Goal: Obtain resource: Obtain resource

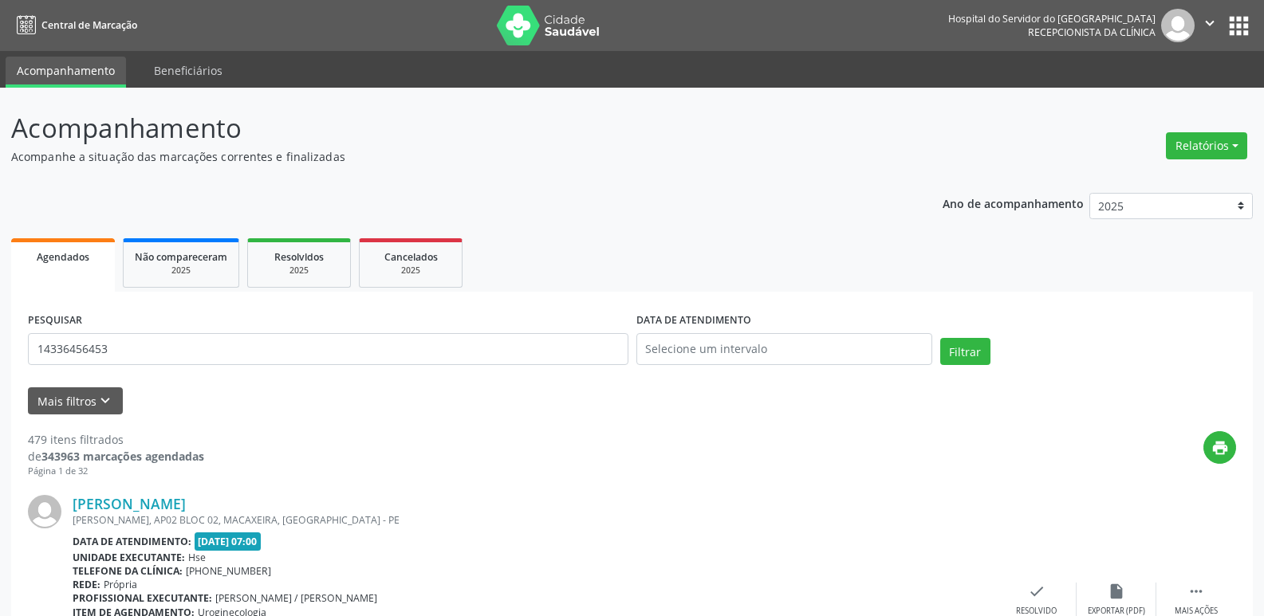
type input "14336456453"
click at [940, 338] on button "Filtrar" at bounding box center [965, 351] width 50 height 27
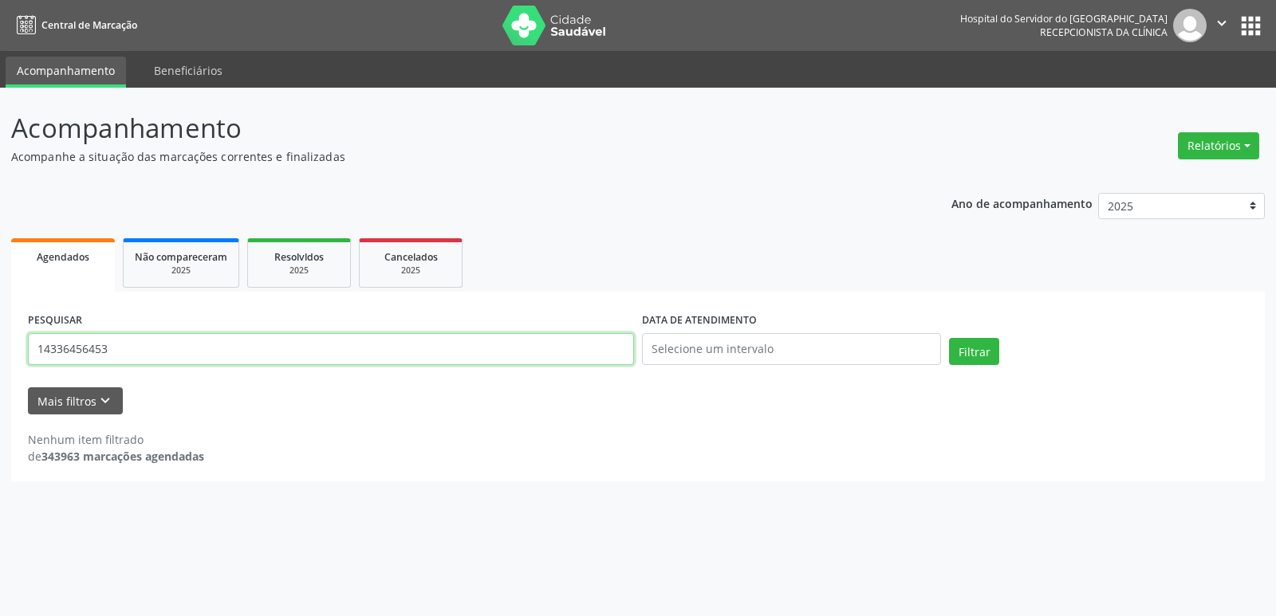
drag, startPoint x: 116, startPoint y: 347, endPoint x: 0, endPoint y: 350, distance: 116.4
click at [0, 349] on div "Acompanhamento Acompanhe a situação das marcações correntes e finalizadas Relat…" at bounding box center [638, 352] width 1276 height 529
type input "14336456453"
click at [949, 338] on button "Filtrar" at bounding box center [974, 351] width 50 height 27
click at [1199, 143] on button "Relatórios" at bounding box center [1218, 145] width 81 height 27
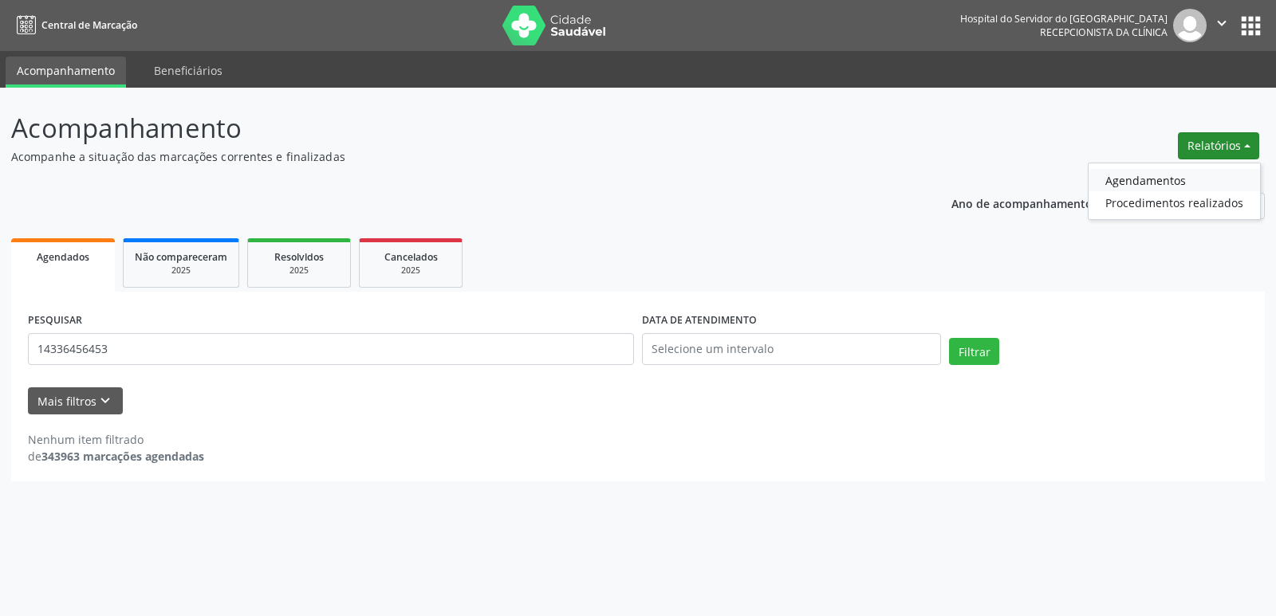
click at [1158, 180] on link "Agendamentos" at bounding box center [1173, 180] width 171 height 22
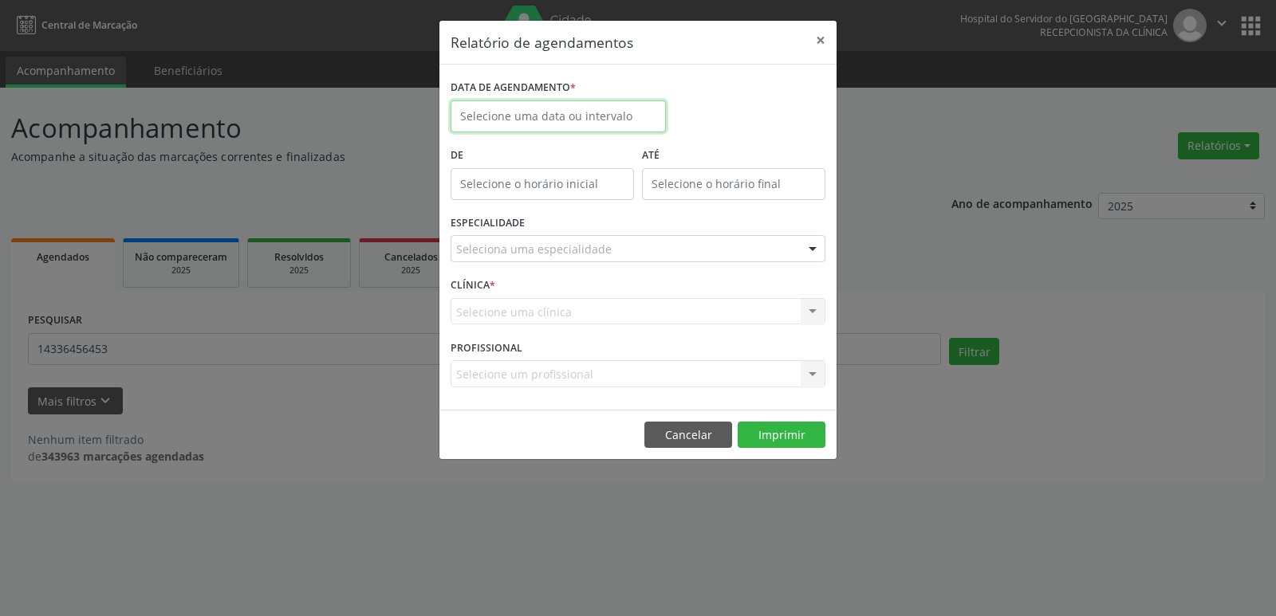
click at [548, 123] on input "text" at bounding box center [557, 116] width 215 height 32
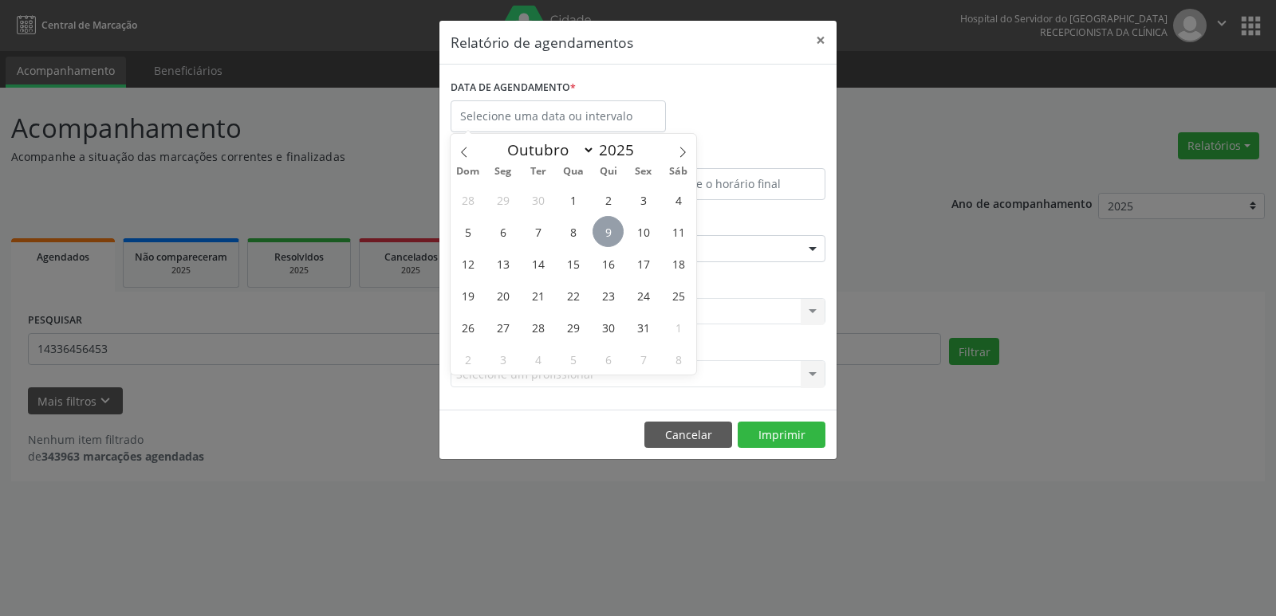
click at [599, 236] on span "9" at bounding box center [607, 231] width 31 height 31
type input "09/10/2025"
click at [599, 236] on span "9" at bounding box center [607, 231] width 31 height 31
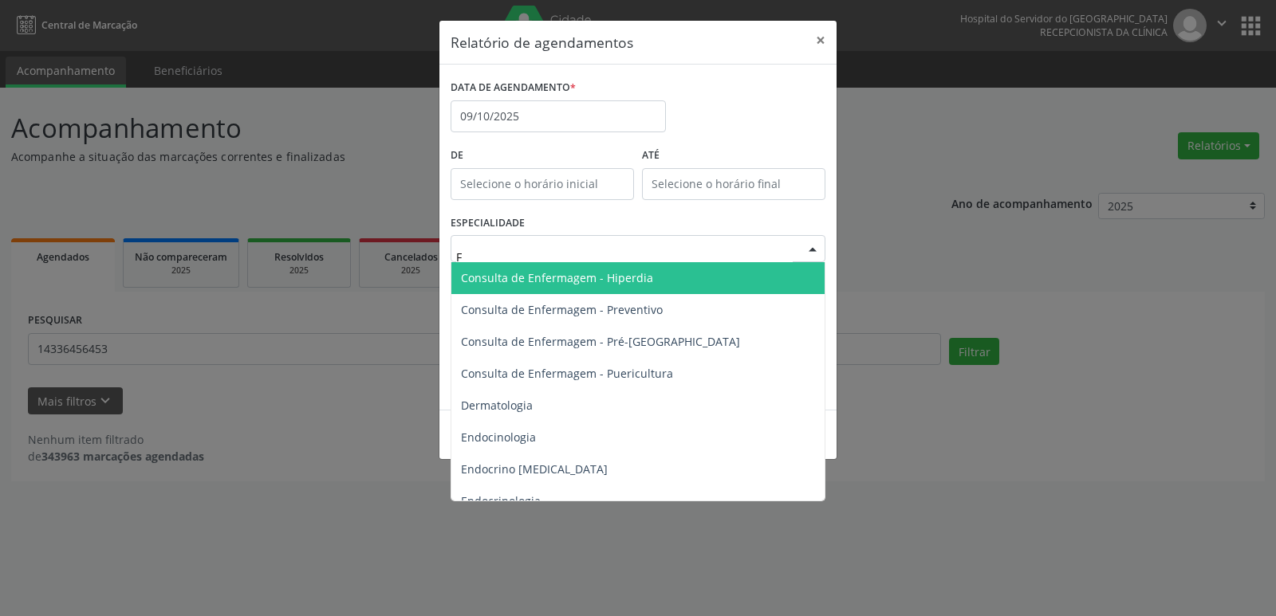
scroll to position [240, 0]
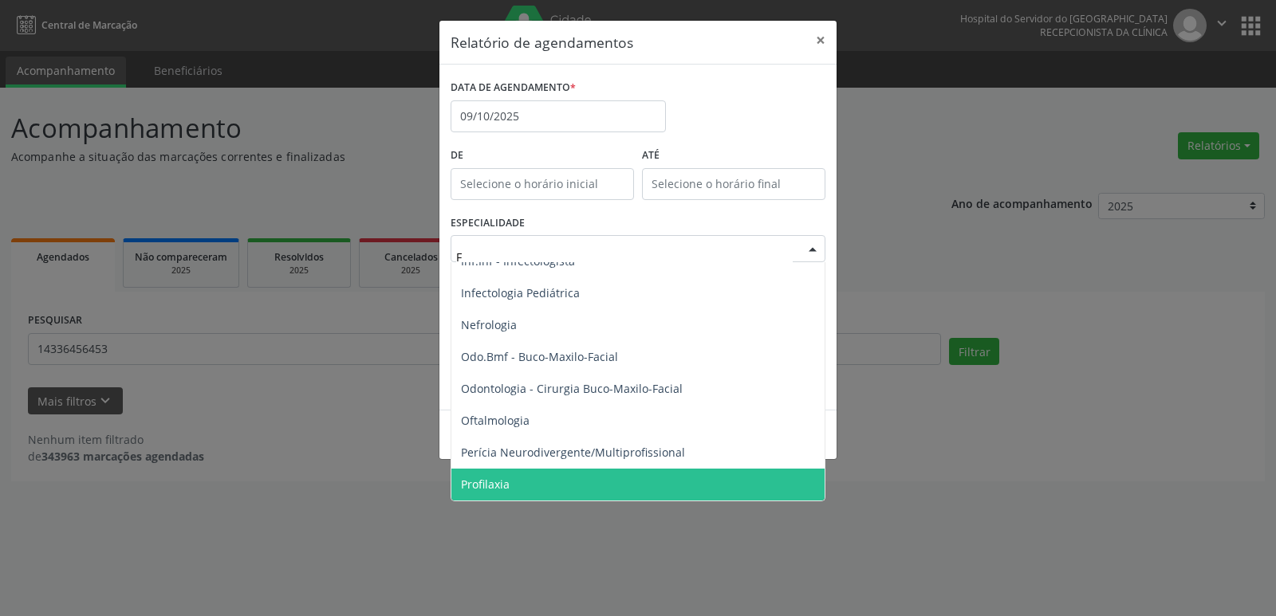
type input "FI"
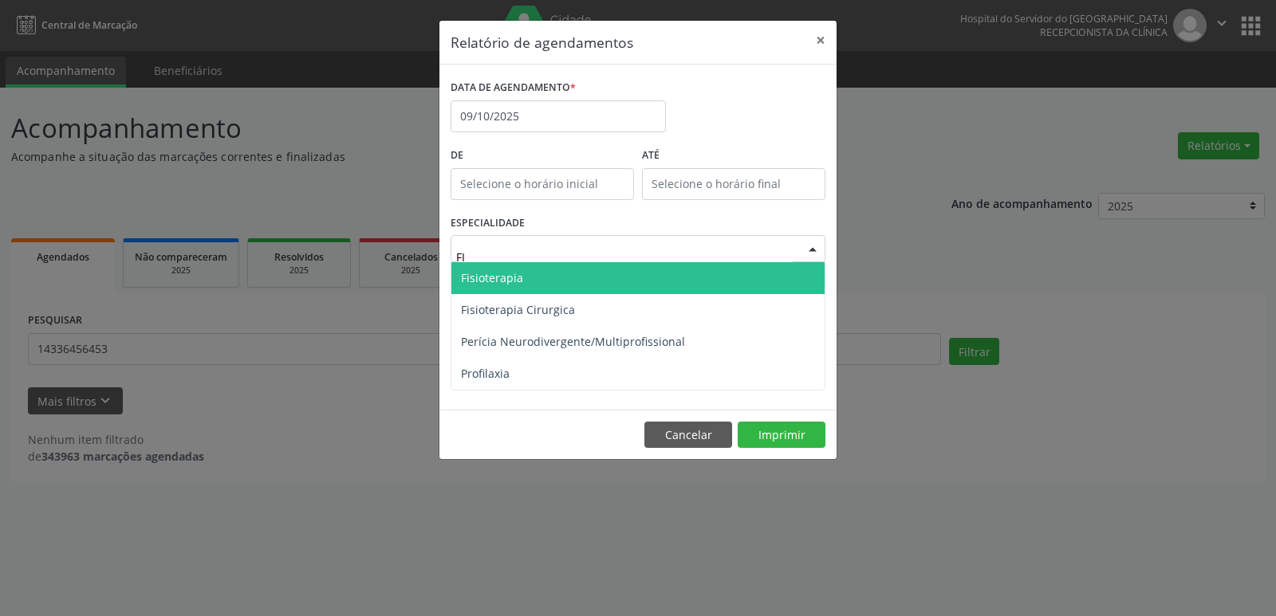
click at [489, 274] on span "Fisioterapia" at bounding box center [492, 277] width 62 height 15
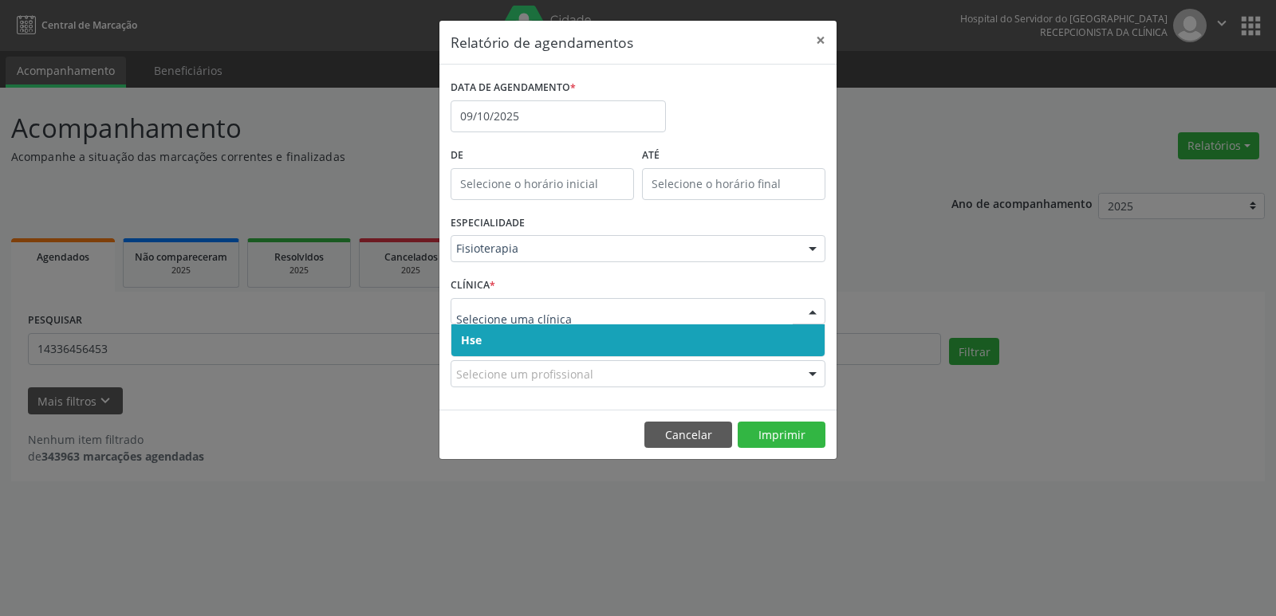
click at [482, 323] on input "text" at bounding box center [624, 320] width 336 height 32
click at [483, 332] on span "Hse" at bounding box center [637, 340] width 373 height 32
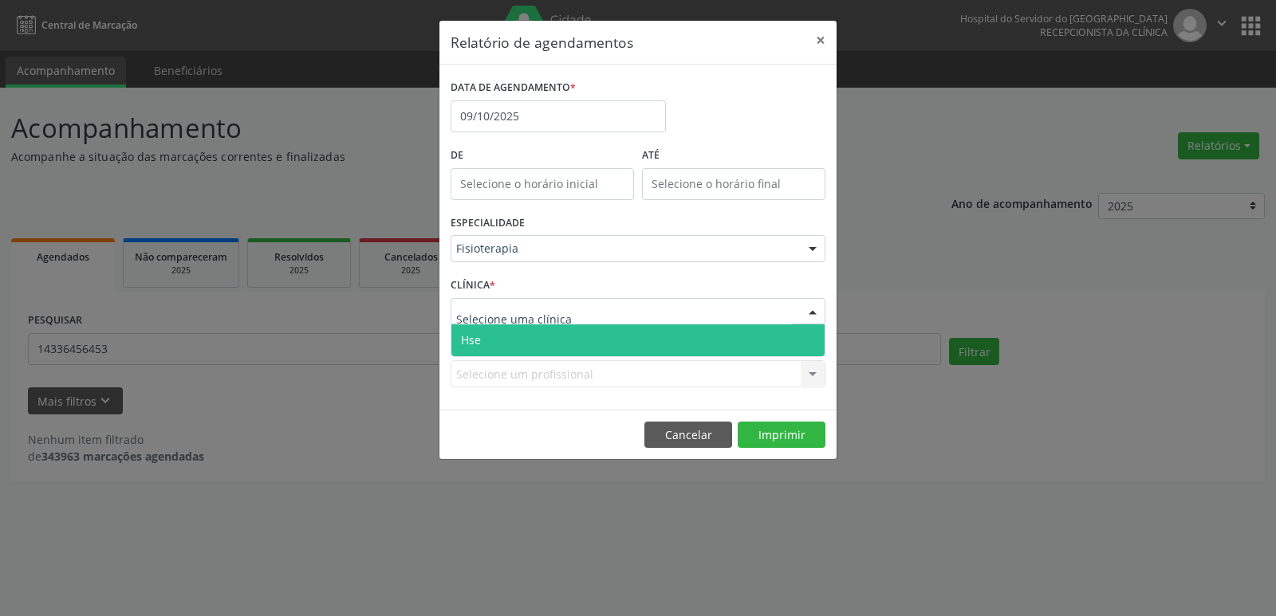
click at [491, 337] on span "Hse" at bounding box center [637, 340] width 373 height 32
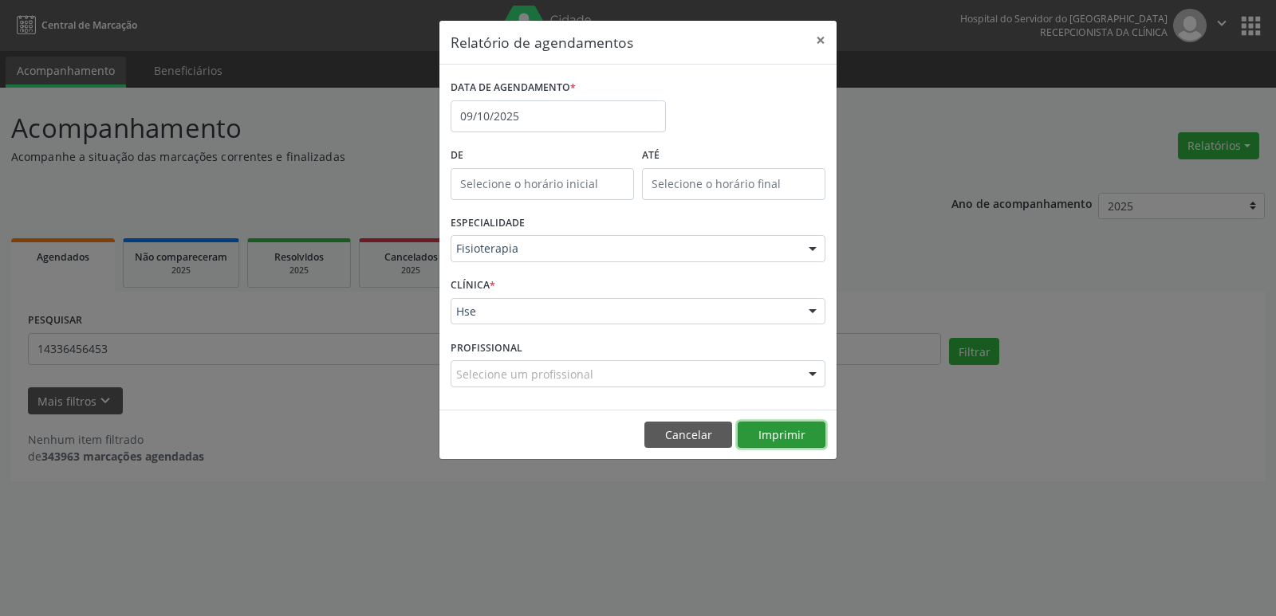
click at [803, 438] on button "Imprimir" at bounding box center [781, 435] width 88 height 27
click at [474, 117] on input "09/10/2025" at bounding box center [557, 116] width 215 height 32
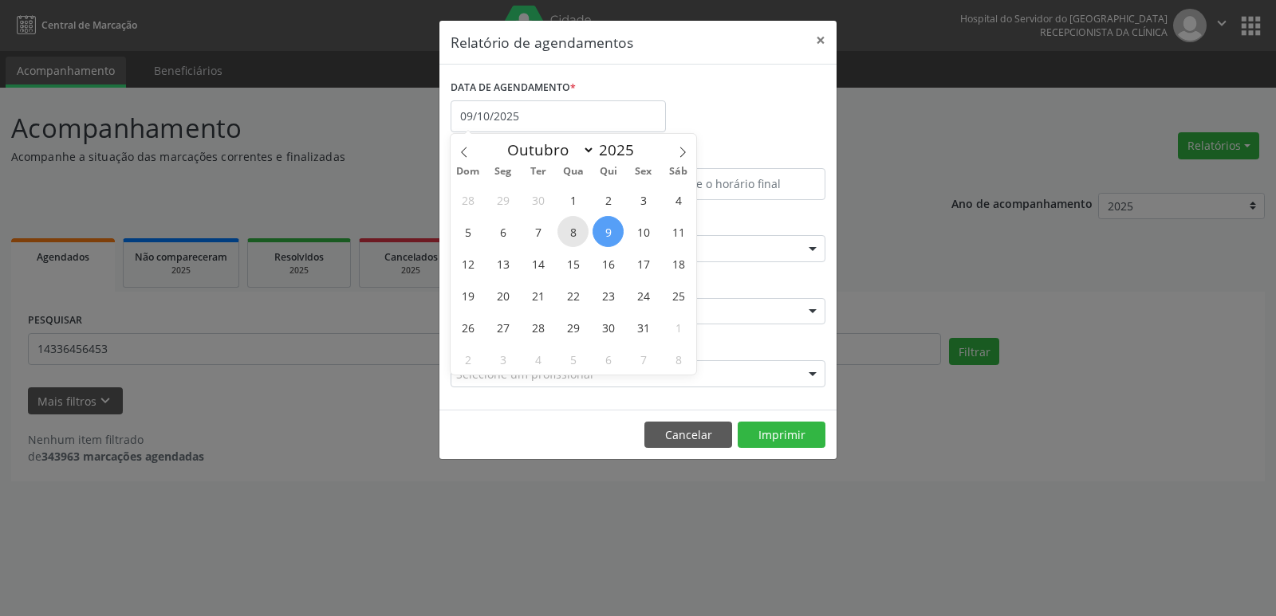
click at [576, 228] on span "8" at bounding box center [572, 231] width 31 height 31
type input "08/10/2025"
click at [576, 228] on span "8" at bounding box center [572, 231] width 31 height 31
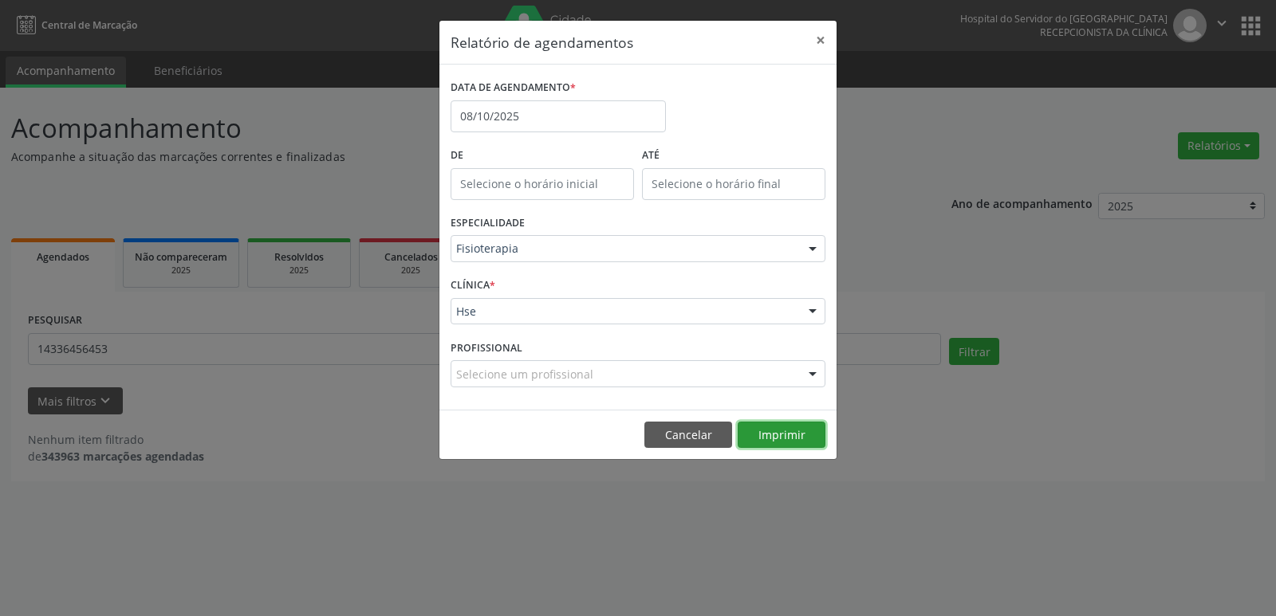
click at [780, 439] on button "Imprimir" at bounding box center [781, 435] width 88 height 27
click at [519, 113] on input "08/10/2025" at bounding box center [557, 116] width 215 height 32
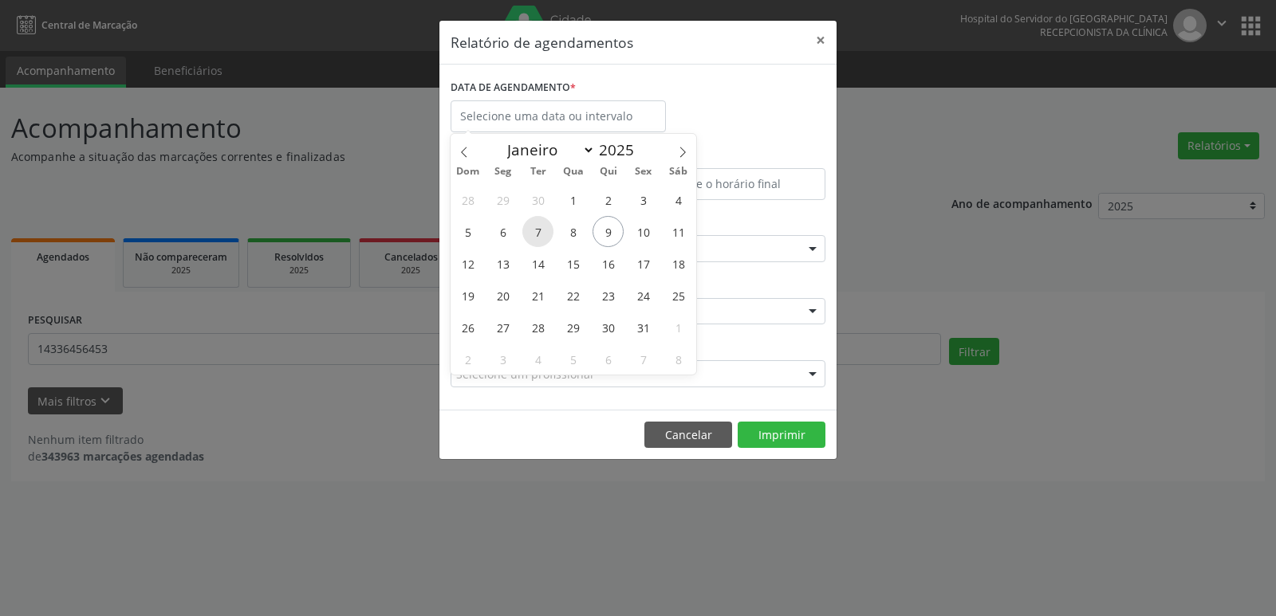
click at [541, 234] on span "7" at bounding box center [537, 231] width 31 height 31
type input "[DATE]"
click at [541, 234] on span "7" at bounding box center [537, 231] width 31 height 31
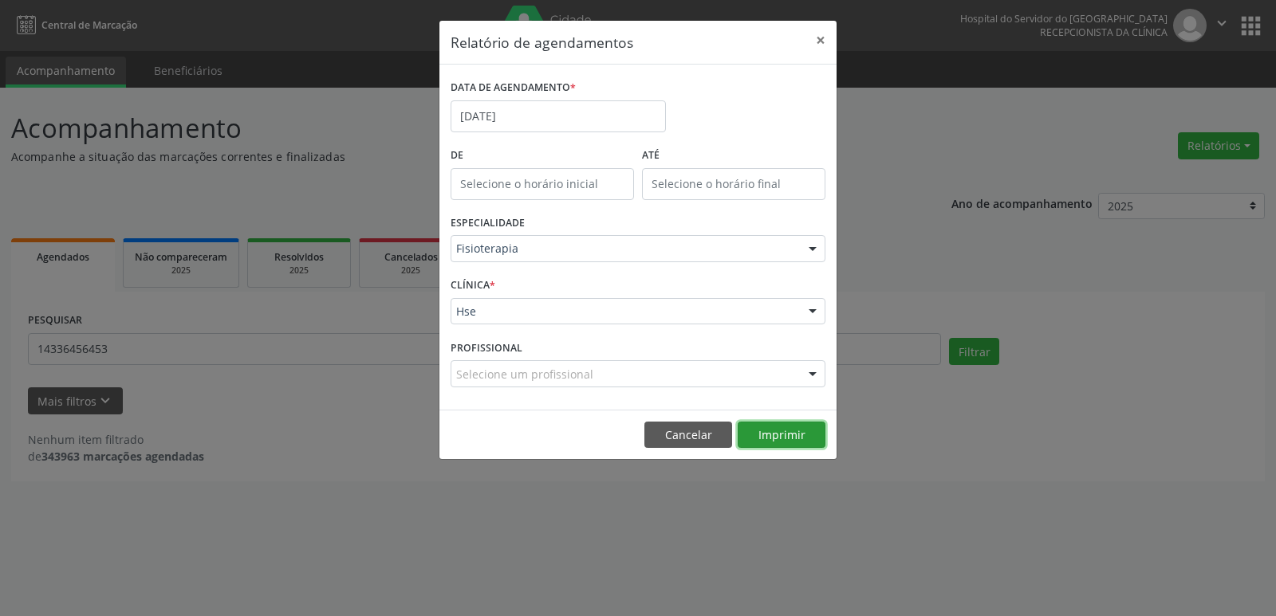
click at [790, 436] on button "Imprimir" at bounding box center [781, 435] width 88 height 27
click at [814, 37] on button "×" at bounding box center [820, 40] width 32 height 39
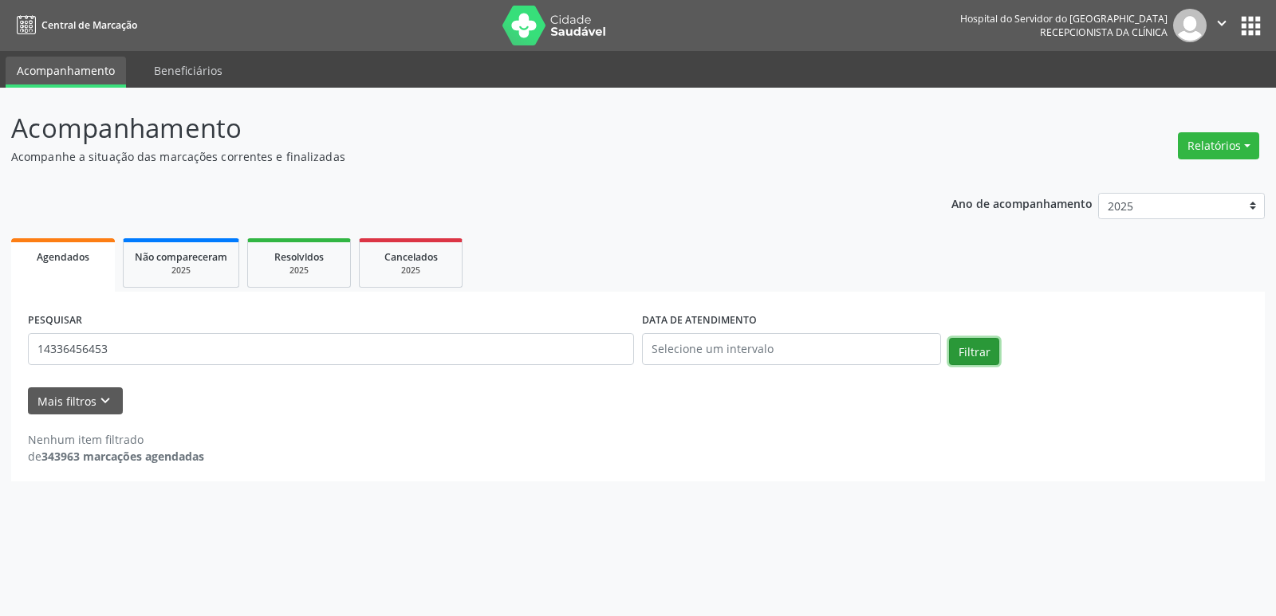
click at [960, 351] on button "Filtrar" at bounding box center [974, 351] width 50 height 27
drag, startPoint x: 109, startPoint y: 351, endPoint x: 5, endPoint y: 371, distance: 106.3
click at [2, 371] on div "Acompanhamento Acompanhe a situação das marcações correntes e finalizadas Relat…" at bounding box center [638, 352] width 1276 height 529
